Goal: Information Seeking & Learning: Learn about a topic

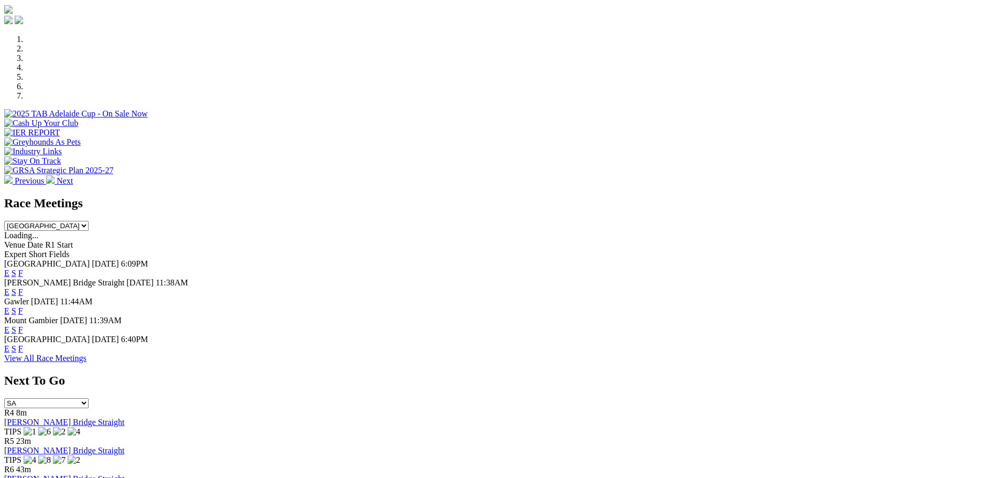
scroll to position [315, 0]
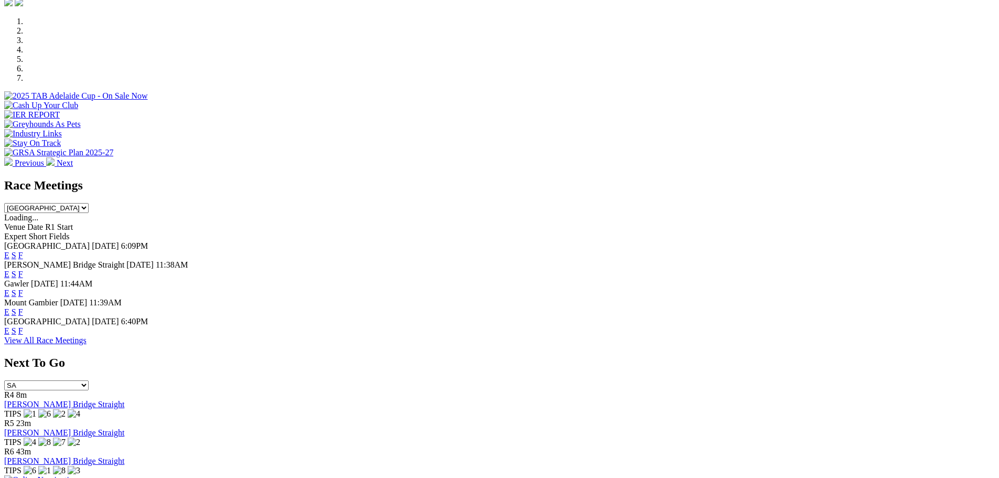
click at [23, 326] on link "F" at bounding box center [20, 330] width 5 height 9
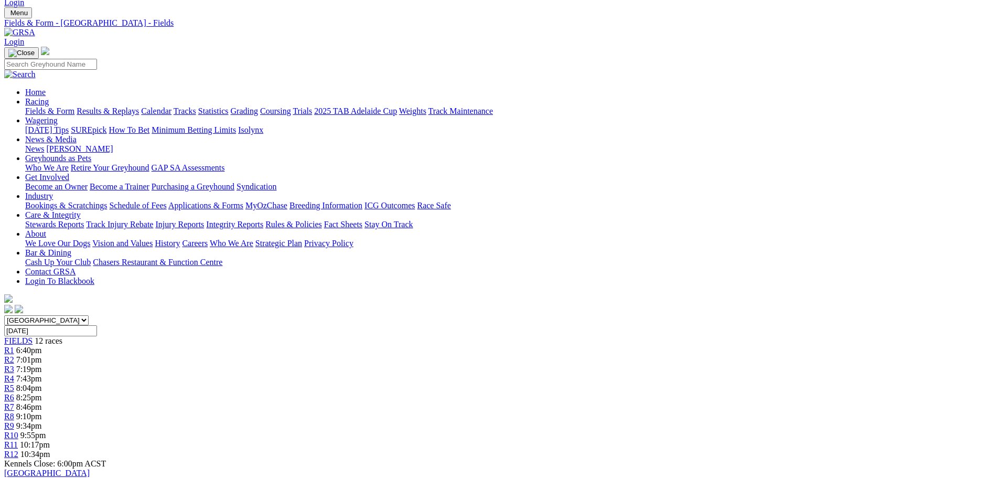
scroll to position [52, 0]
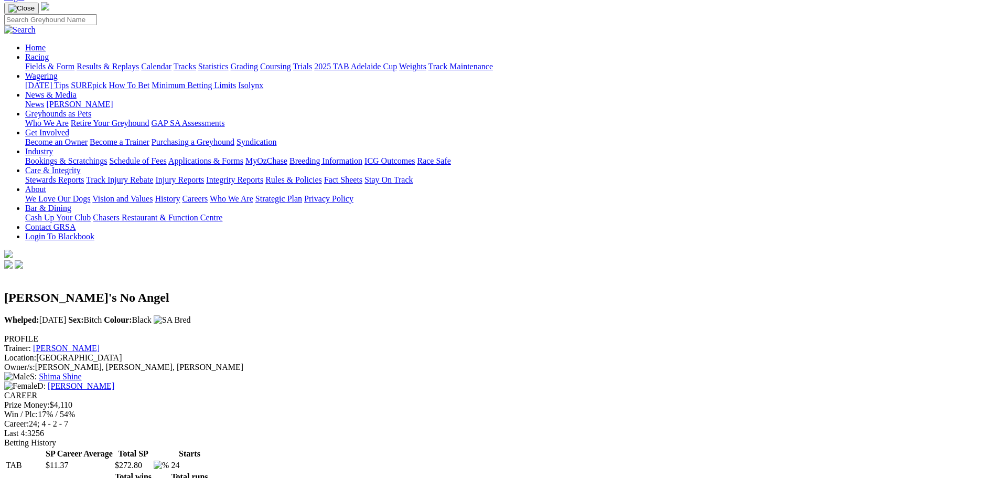
scroll to position [52, 0]
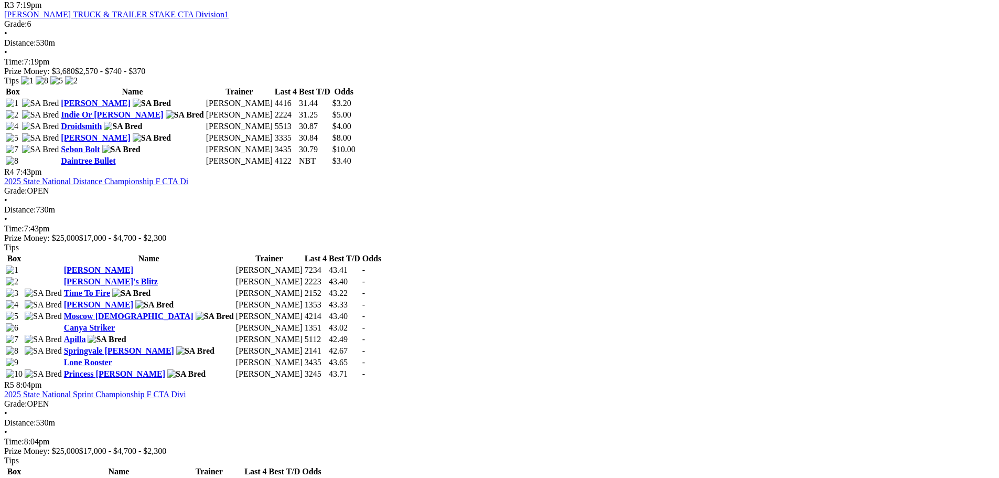
scroll to position [917, 0]
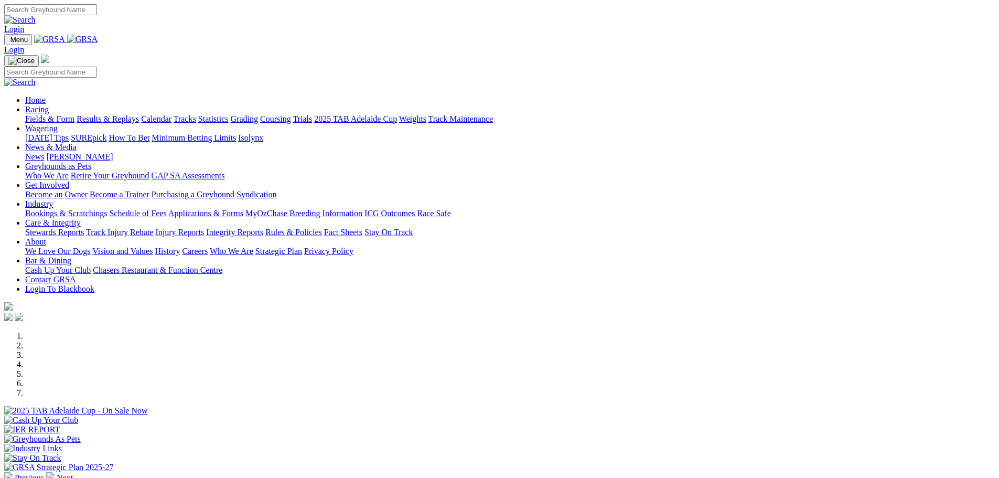
click at [49, 105] on link "Racing" at bounding box center [37, 109] width 24 height 9
click at [139, 114] on link "Results & Replays" at bounding box center [108, 118] width 62 height 9
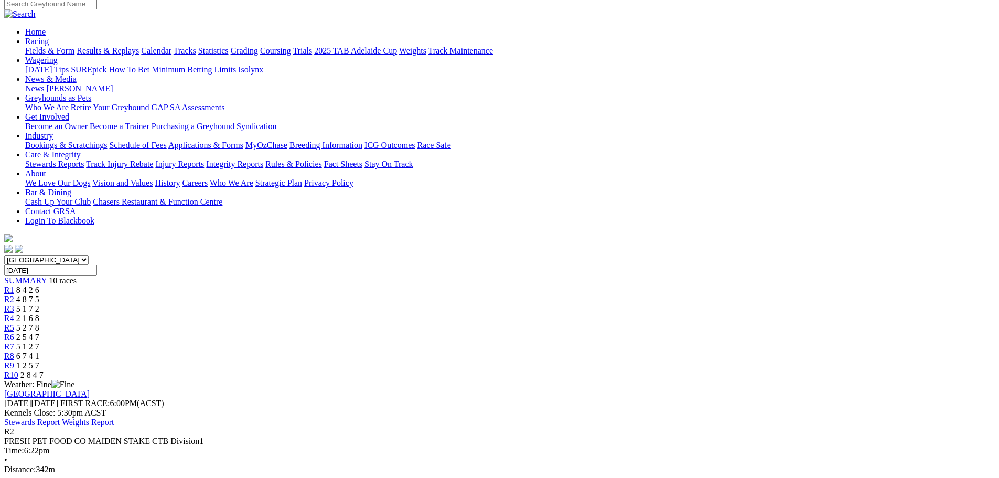
scroll to position [105, 0]
